Goal: Task Accomplishment & Management: Use online tool/utility

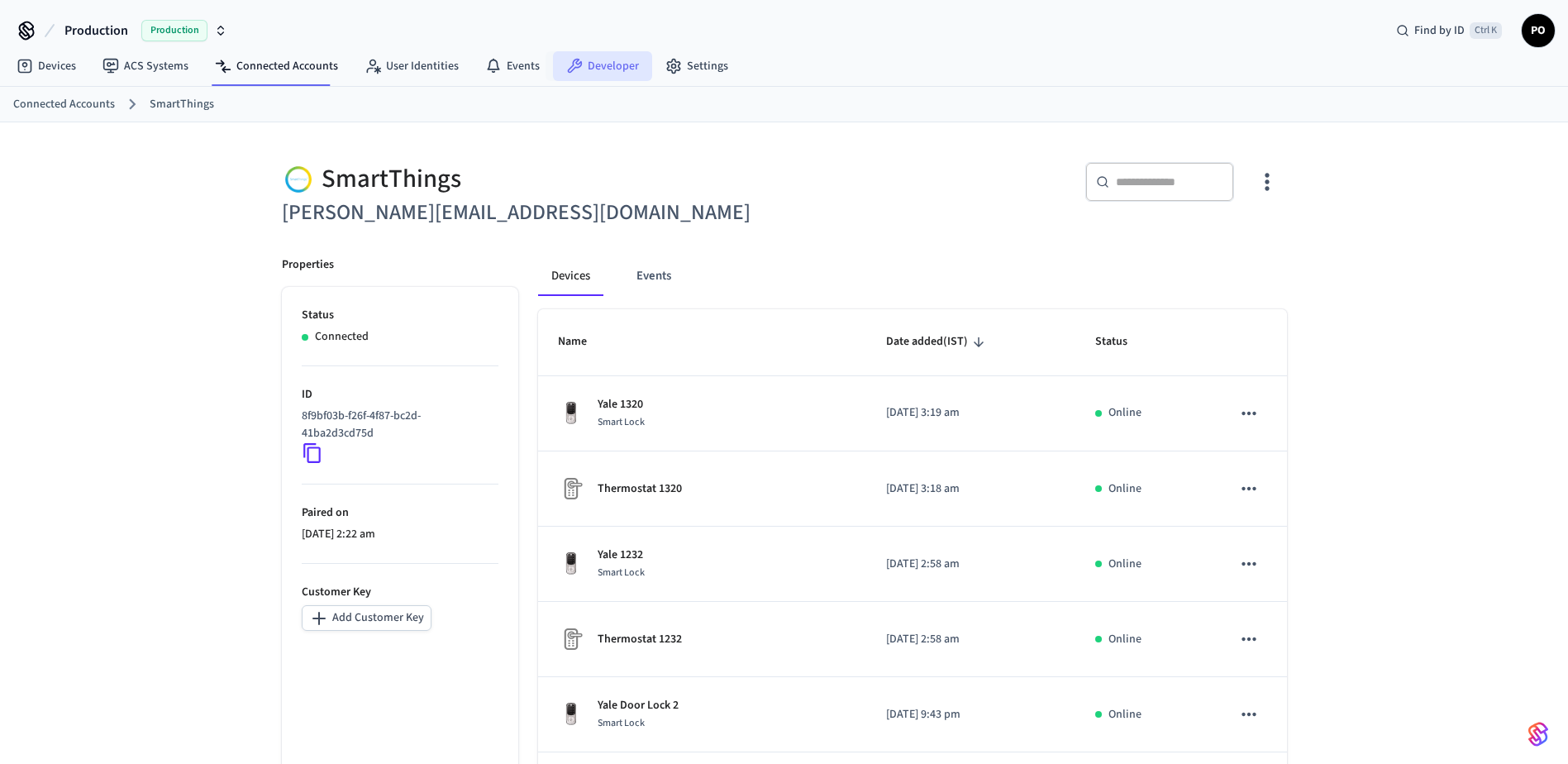
click at [578, 70] on link "Developer" at bounding box center [602, 65] width 99 height 29
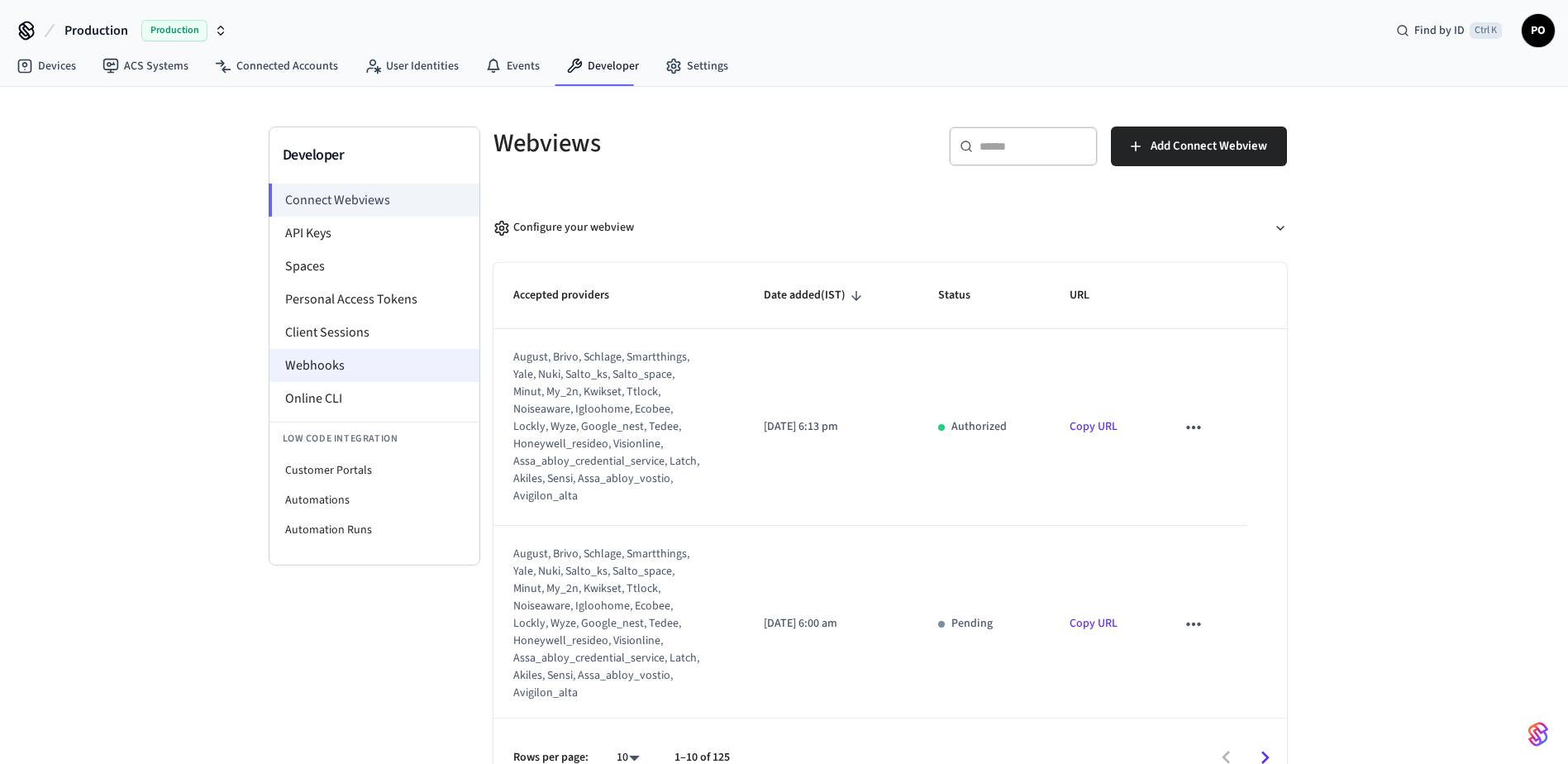
click at [315, 364] on li "Webhooks" at bounding box center [375, 365] width 210 height 33
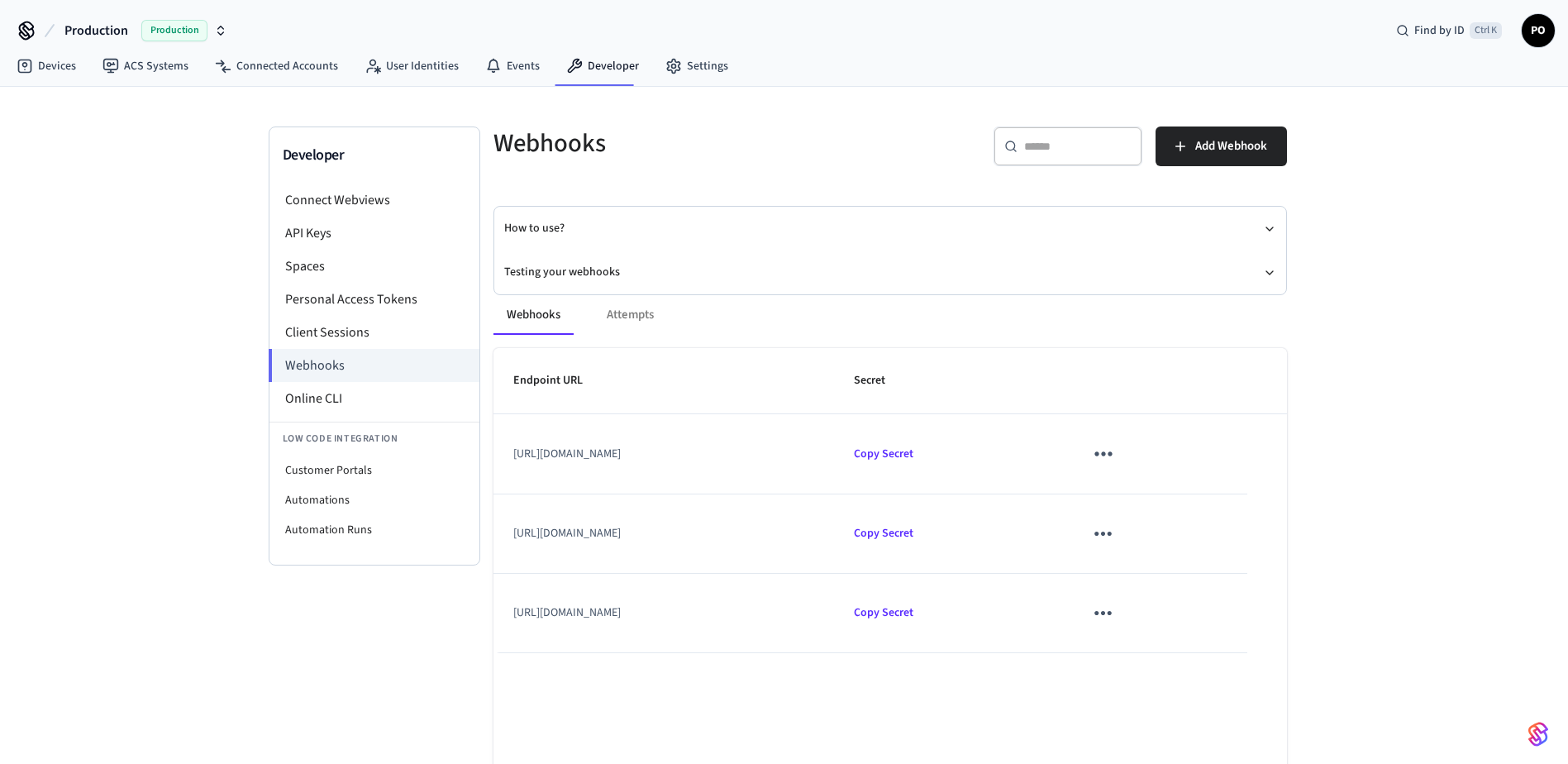
click at [573, 276] on div "Webhooks Attempts Endpoint URL Secret [URL][DOMAIN_NAME] Copy Secret [URL][DOMA…" at bounding box center [881, 579] width 814 height 608
click at [572, 275] on button "Testing your webhooks" at bounding box center [890, 273] width 772 height 44
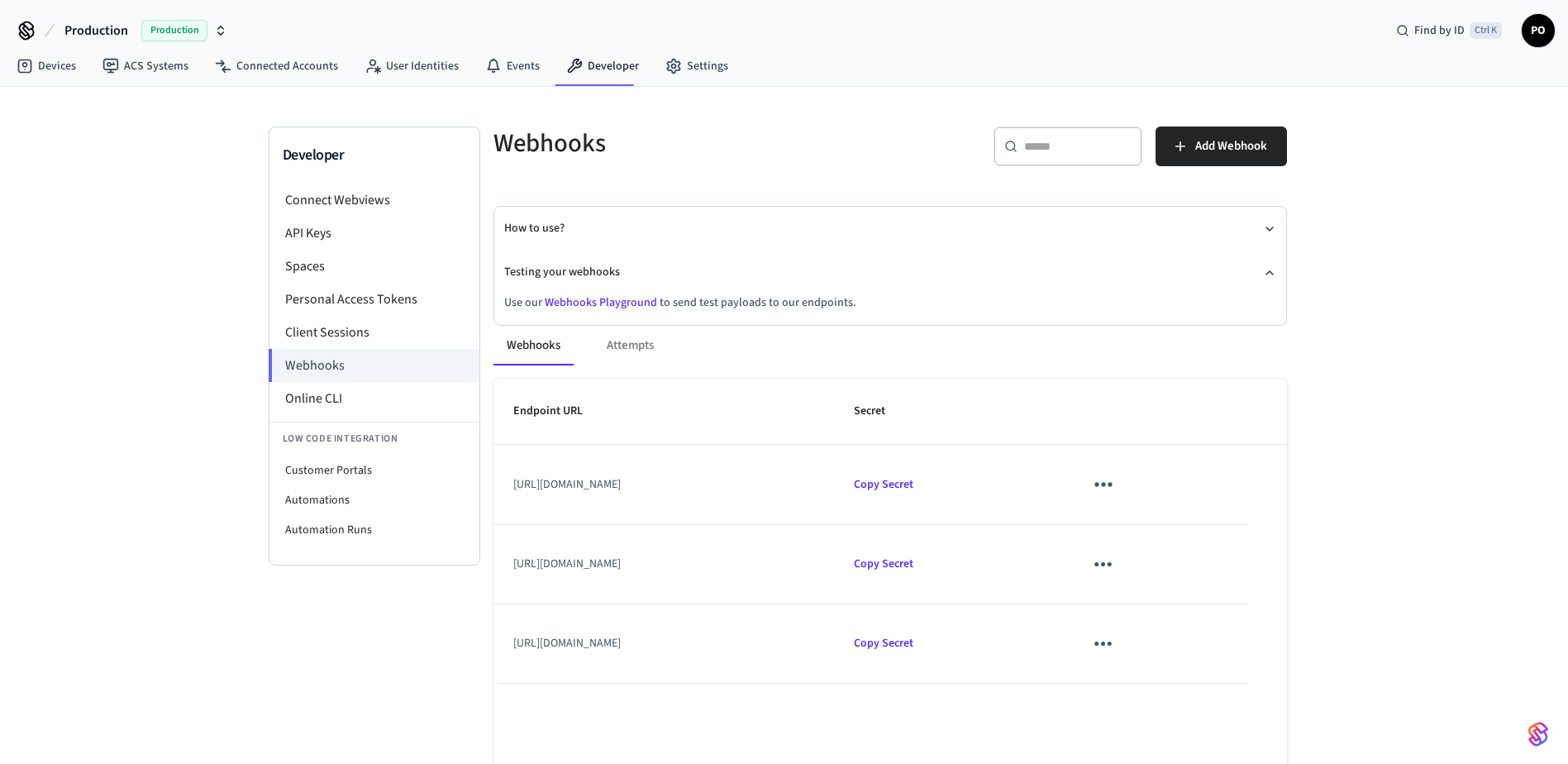
click at [553, 308] on div "Webhooks Attempts Endpoint URL Secret [URL][DOMAIN_NAME] Copy Secret [URL][DOMA…" at bounding box center [881, 610] width 814 height 608
click at [556, 306] on div "Webhooks Attempts Endpoint URL Secret [URL][DOMAIN_NAME] Copy Secret [URL][DOMA…" at bounding box center [881, 610] width 814 height 608
click at [639, 300] on link "Webhooks Playground" at bounding box center [601, 302] width 113 height 16
